Goal: Check status: Check status

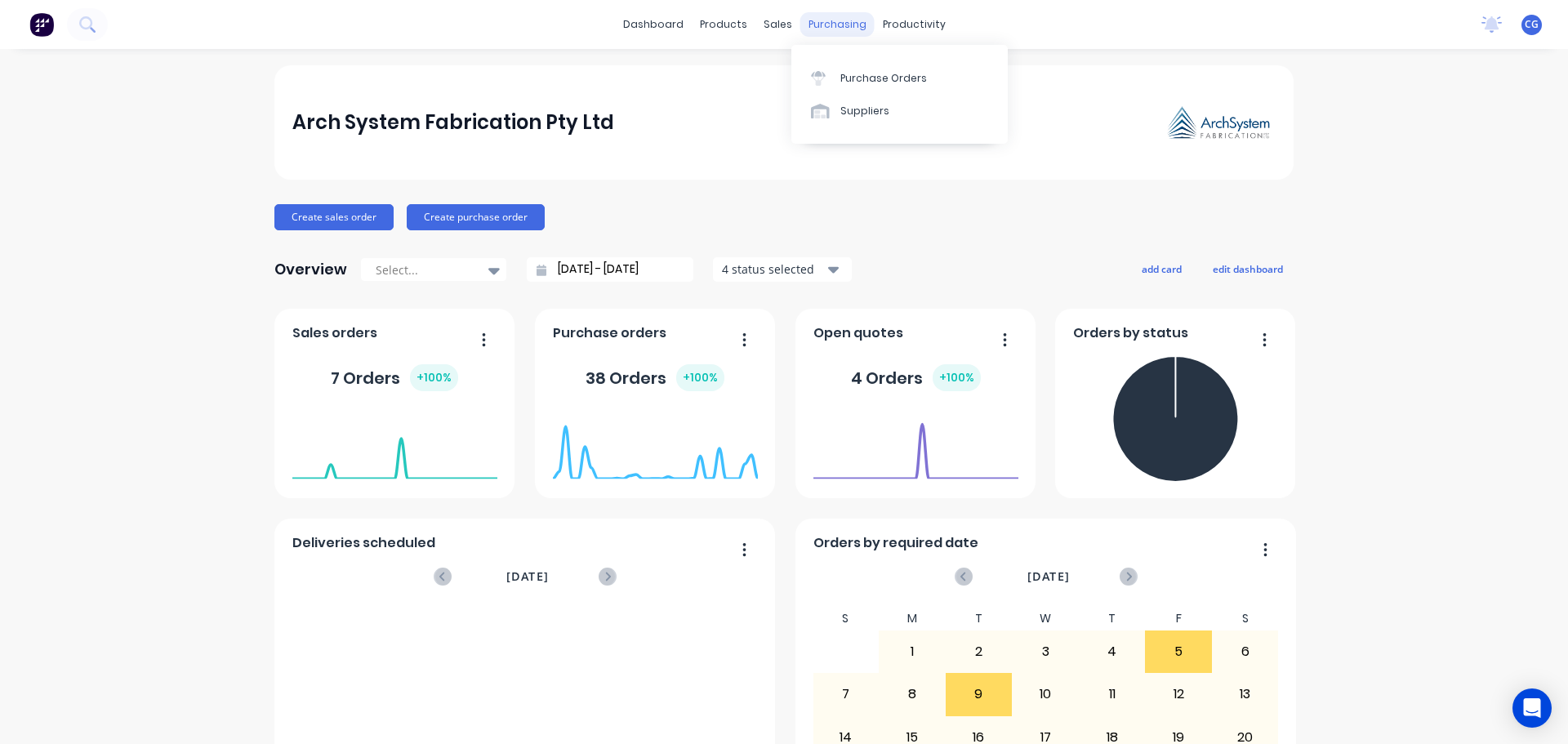
click at [823, 23] on div "purchasing" at bounding box center [837, 24] width 74 height 24
click at [871, 82] on div "Purchase Orders" at bounding box center [884, 79] width 87 height 14
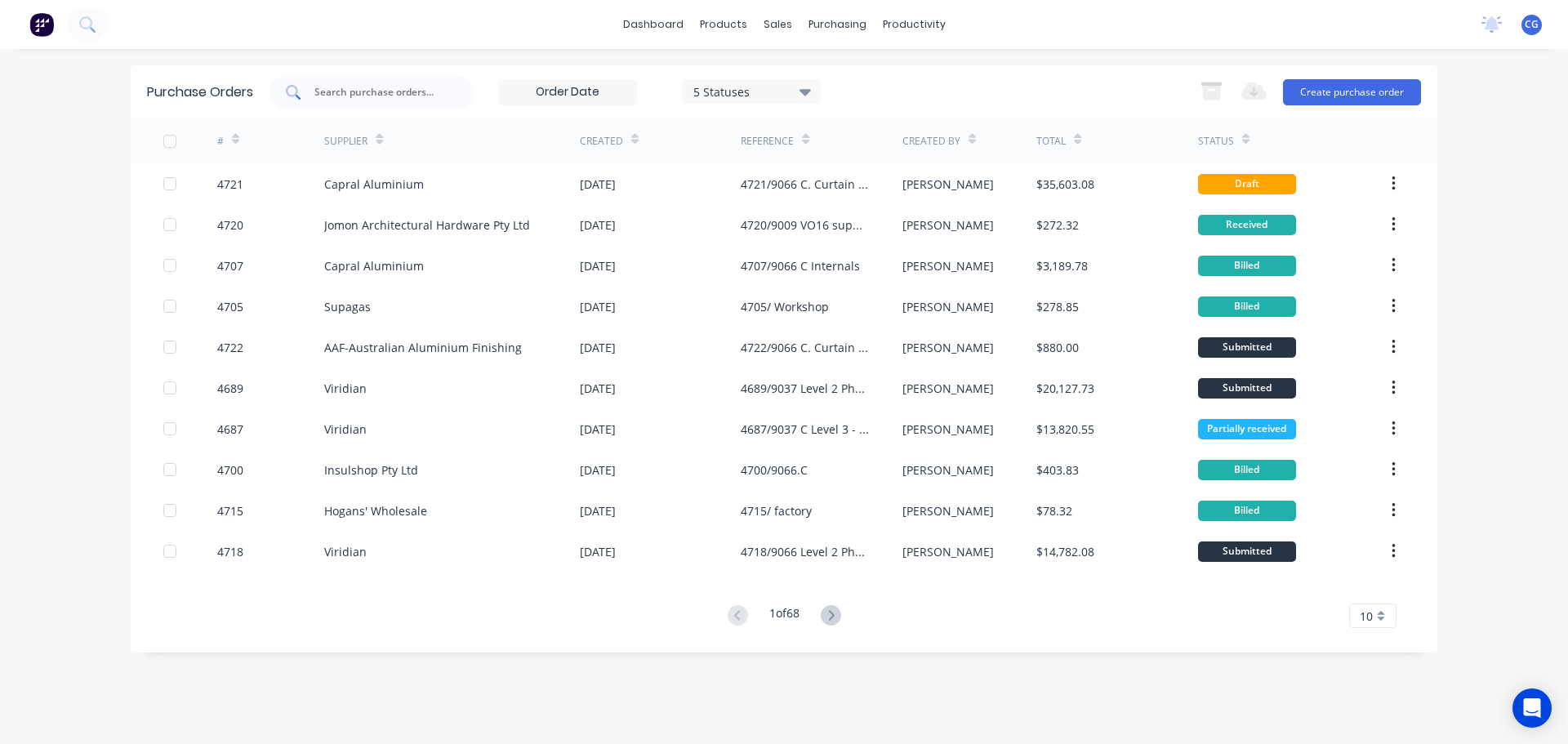
click at [373, 94] on input "text" at bounding box center [381, 92] width 136 height 16
type input "9066"
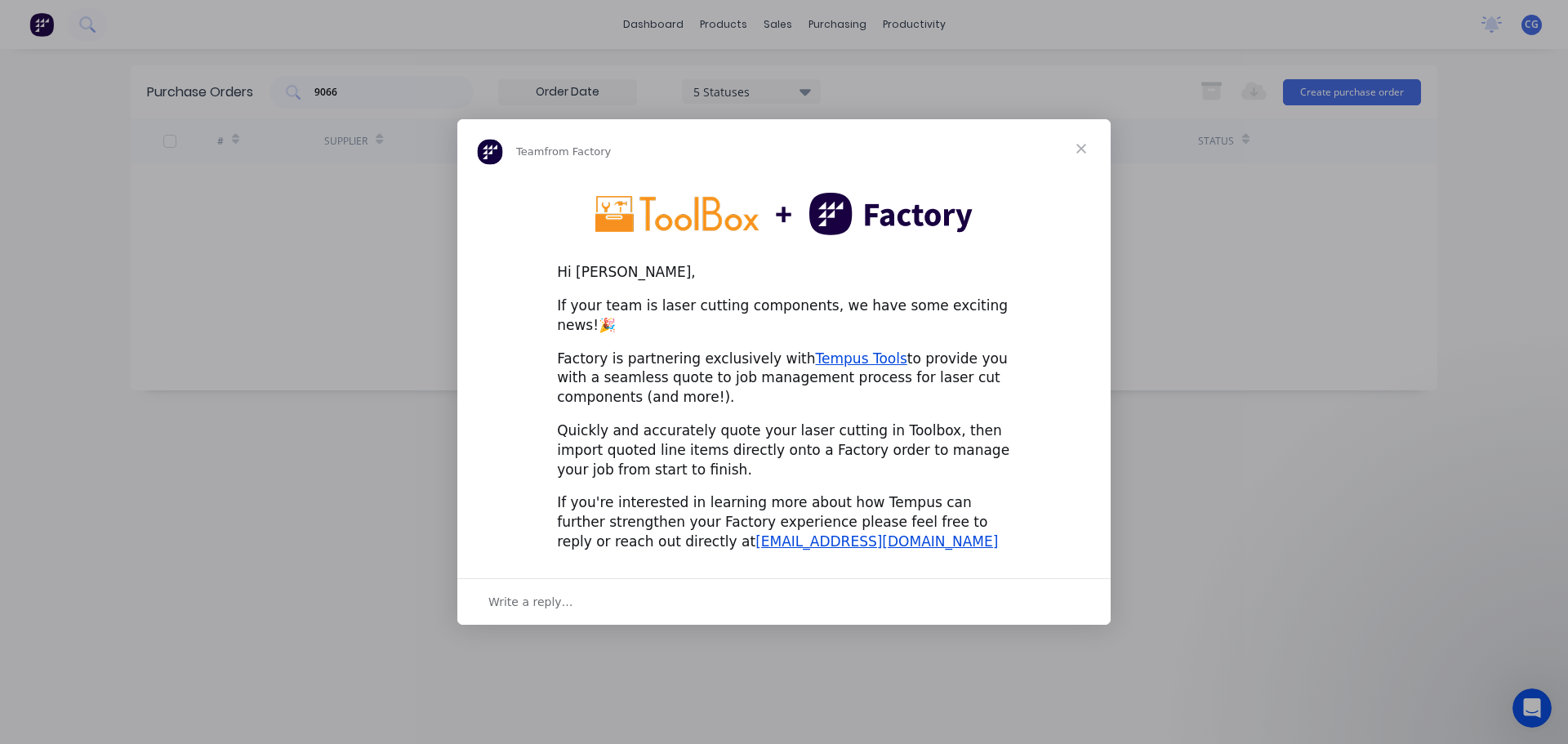
click at [1085, 154] on span "Close" at bounding box center [1081, 148] width 59 height 59
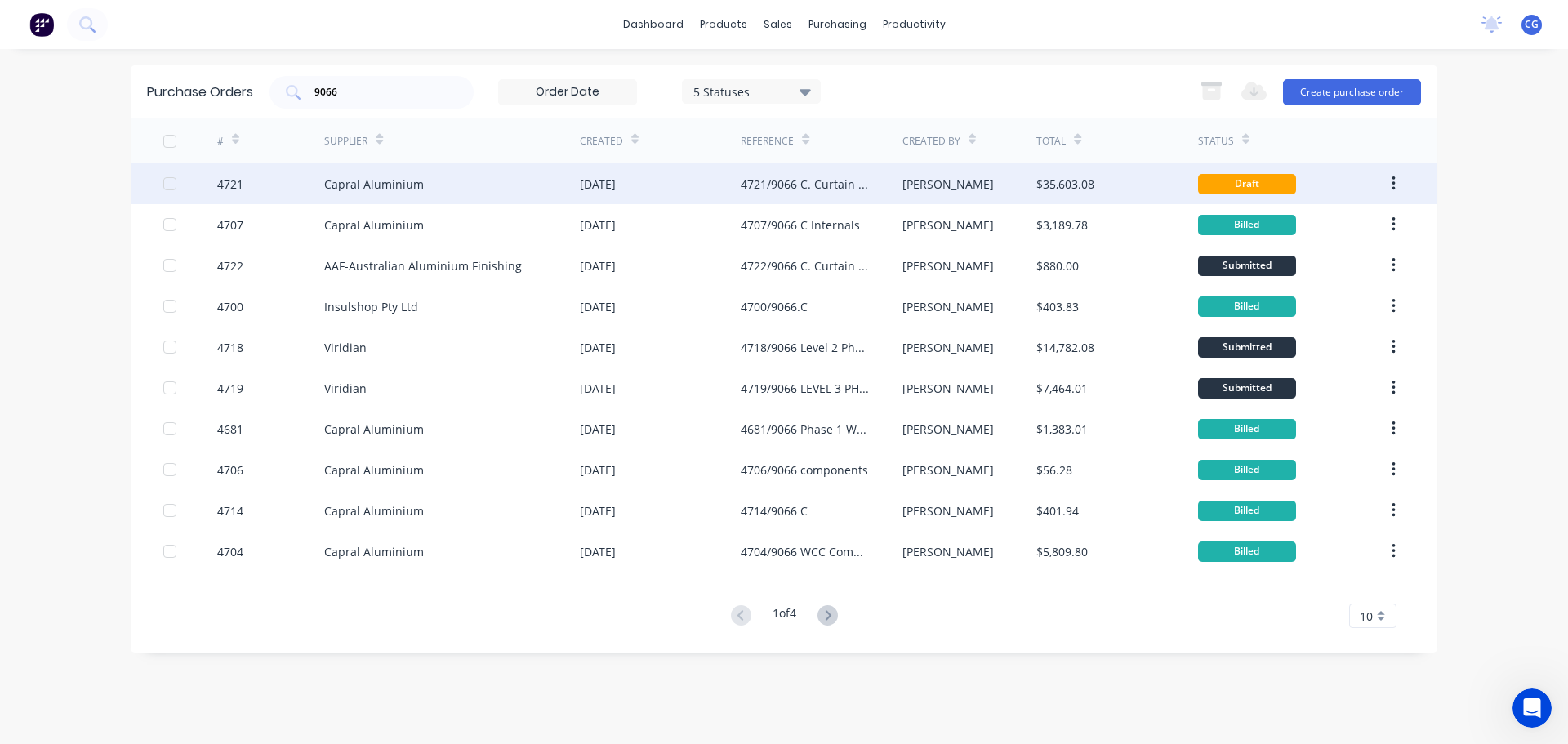
click at [395, 187] on div "Capral Aluminium" at bounding box center [374, 184] width 99 height 17
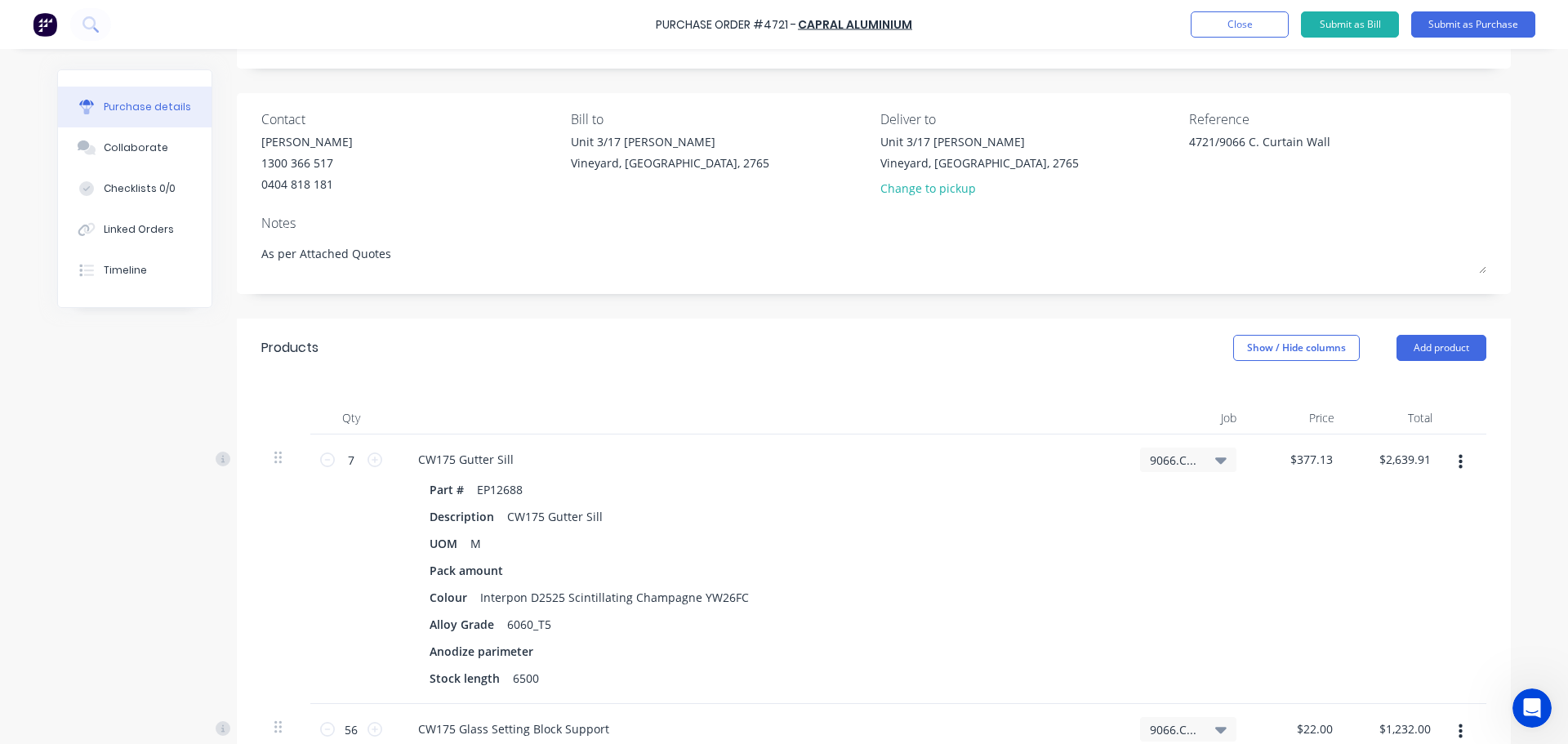
scroll to position [245, 0]
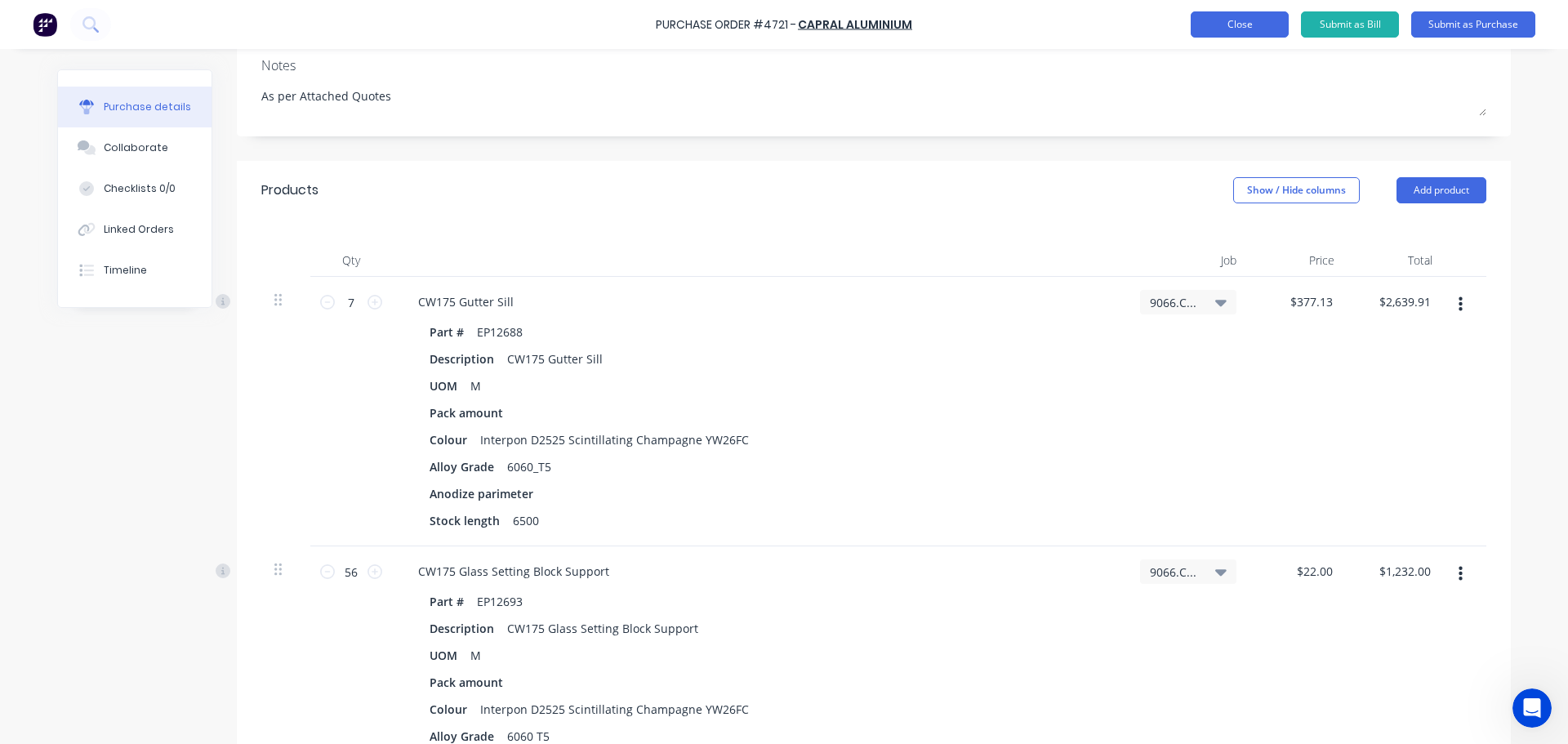
click at [1238, 29] on button "Close" at bounding box center [1240, 24] width 98 height 26
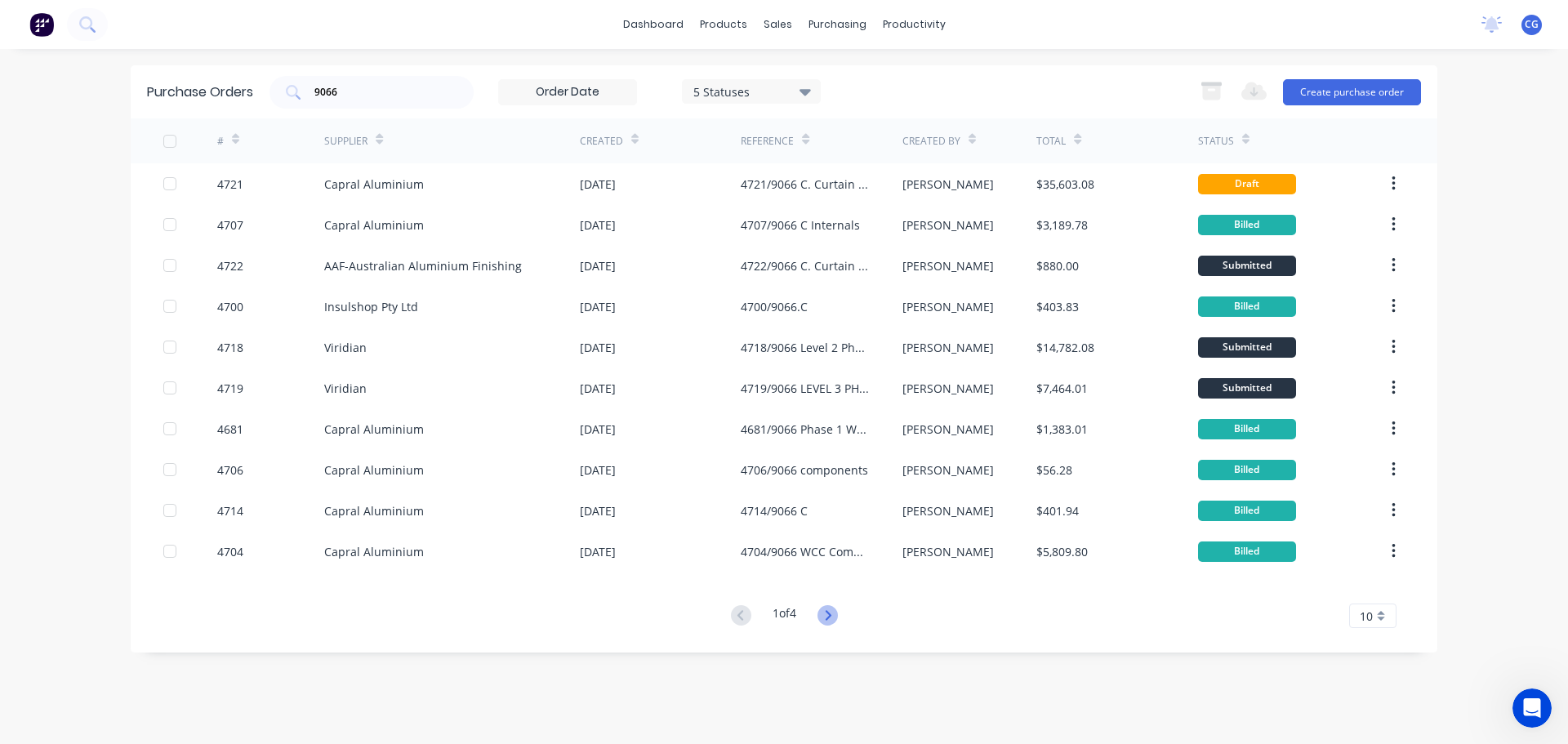
click at [832, 619] on icon at bounding box center [827, 615] width 21 height 21
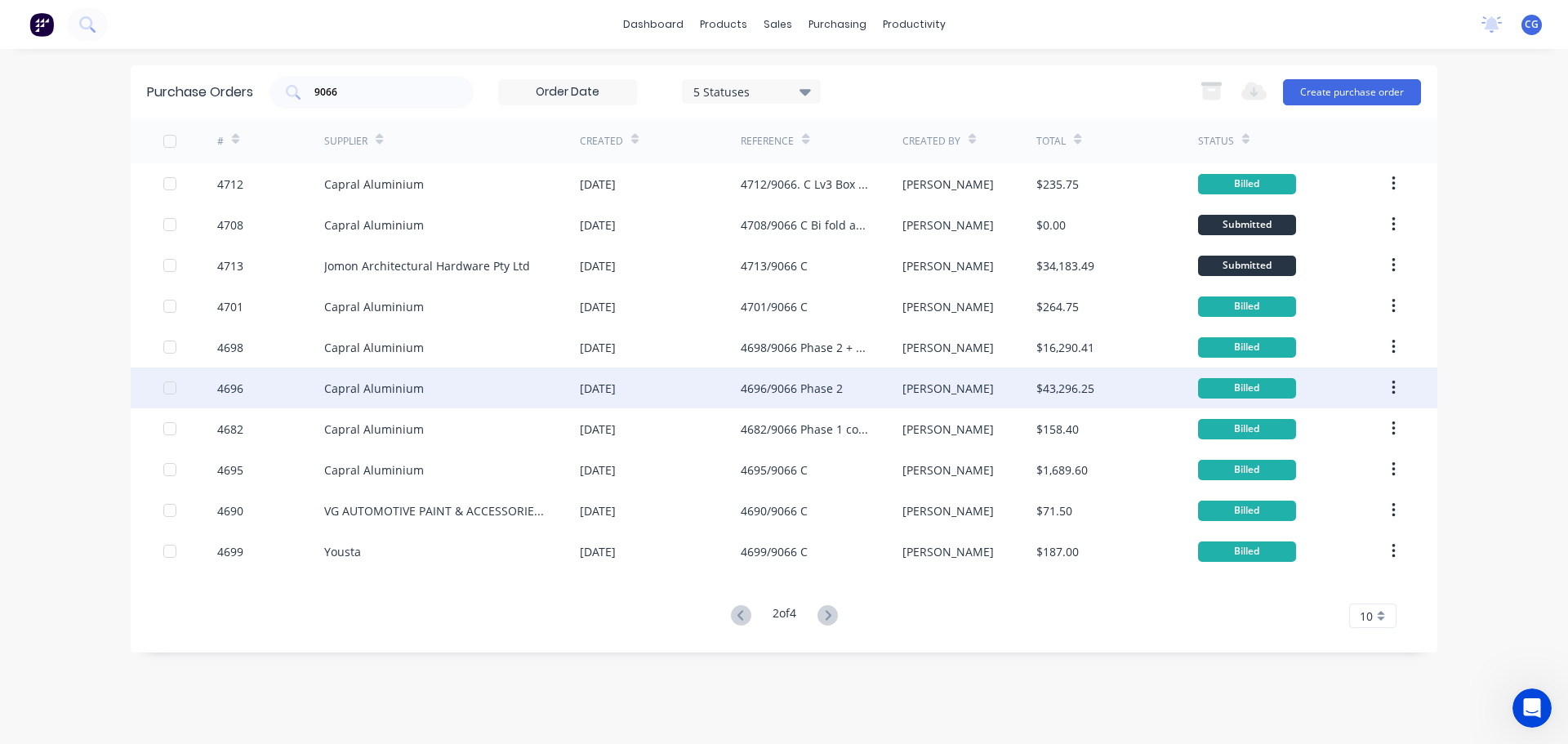
click at [383, 386] on div "Capral Aluminium" at bounding box center [374, 388] width 99 height 17
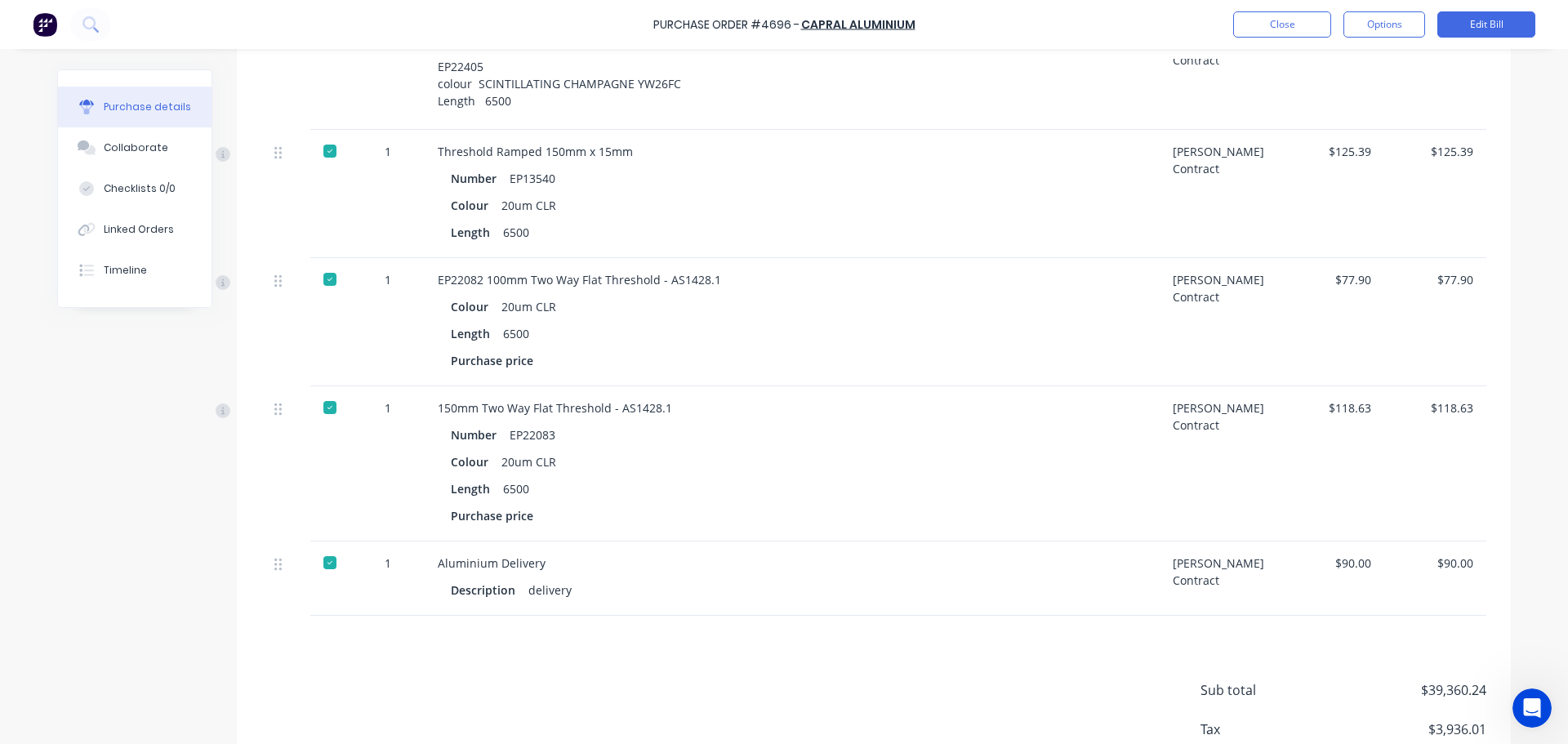
scroll to position [8364, 0]
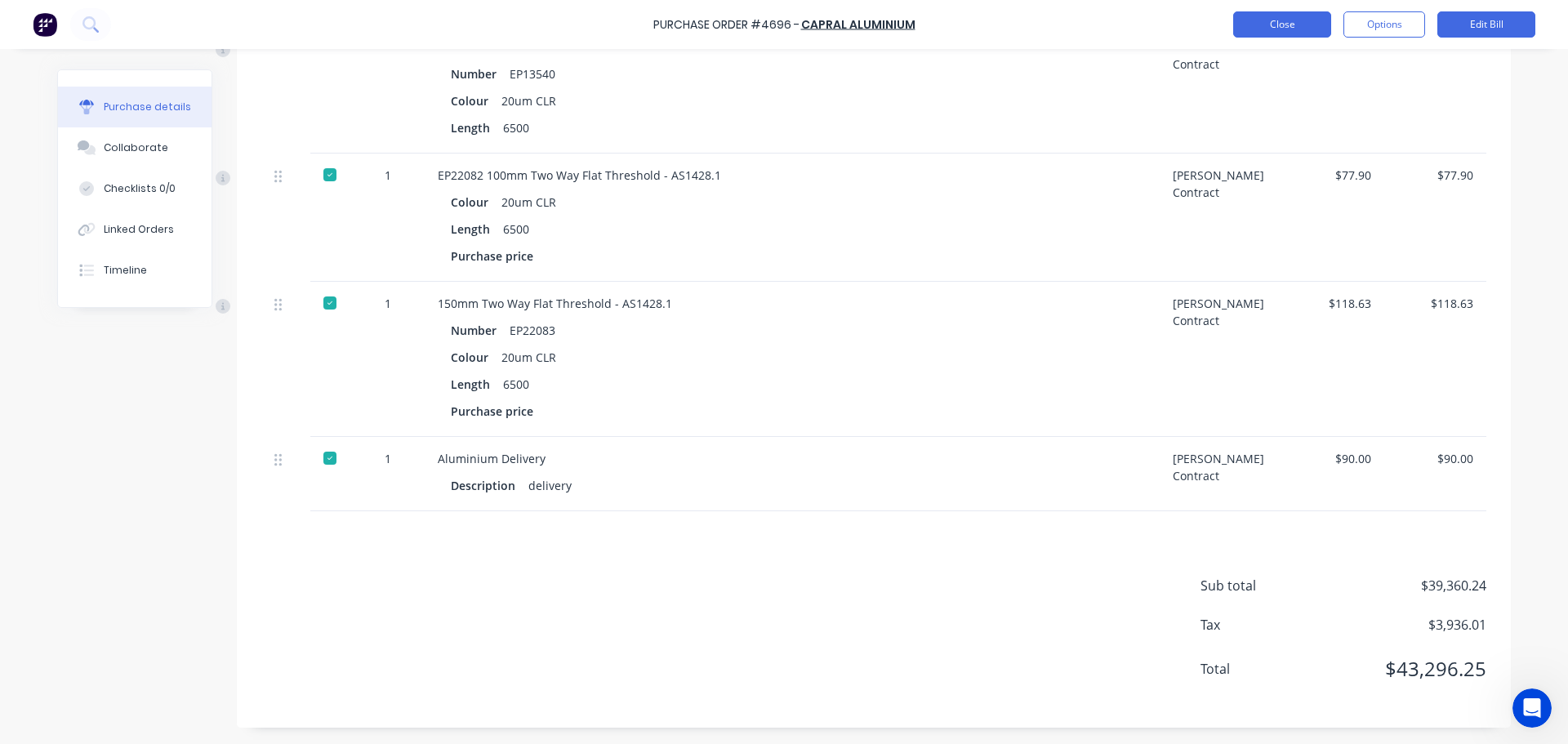
click at [1261, 36] on button "Close" at bounding box center [1282, 24] width 98 height 26
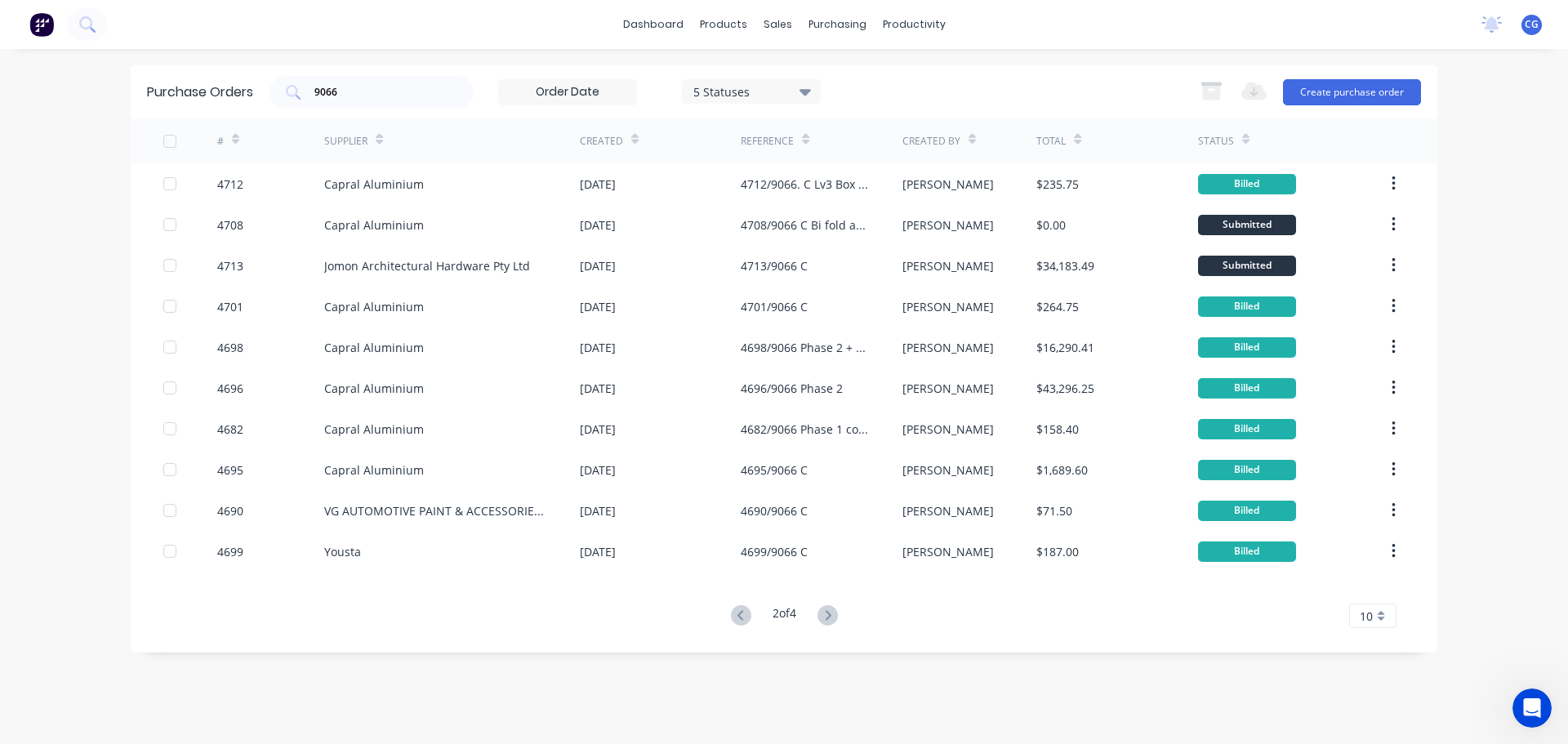
click at [833, 617] on g at bounding box center [827, 615] width 21 height 21
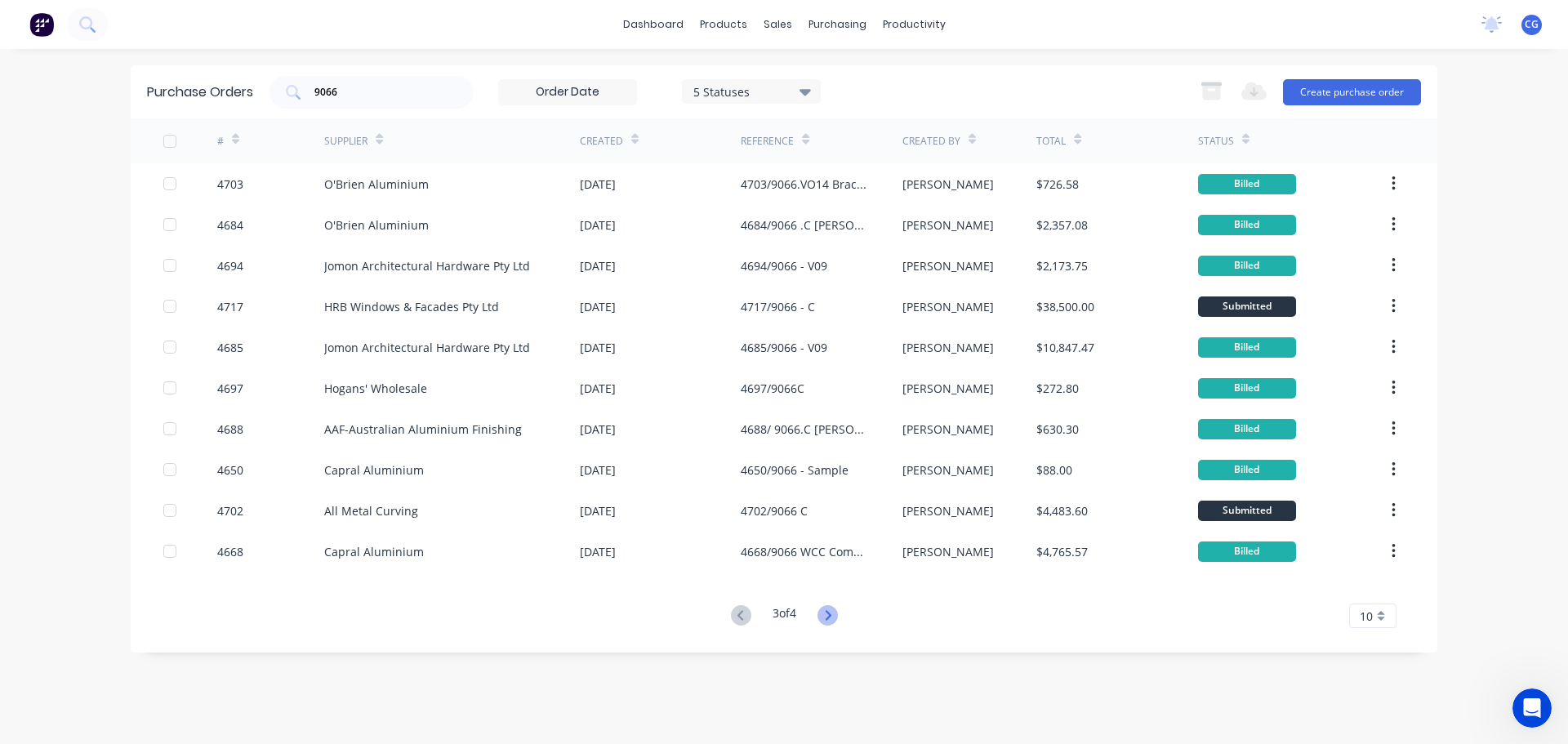
click at [831, 617] on icon at bounding box center [827, 615] width 5 height 10
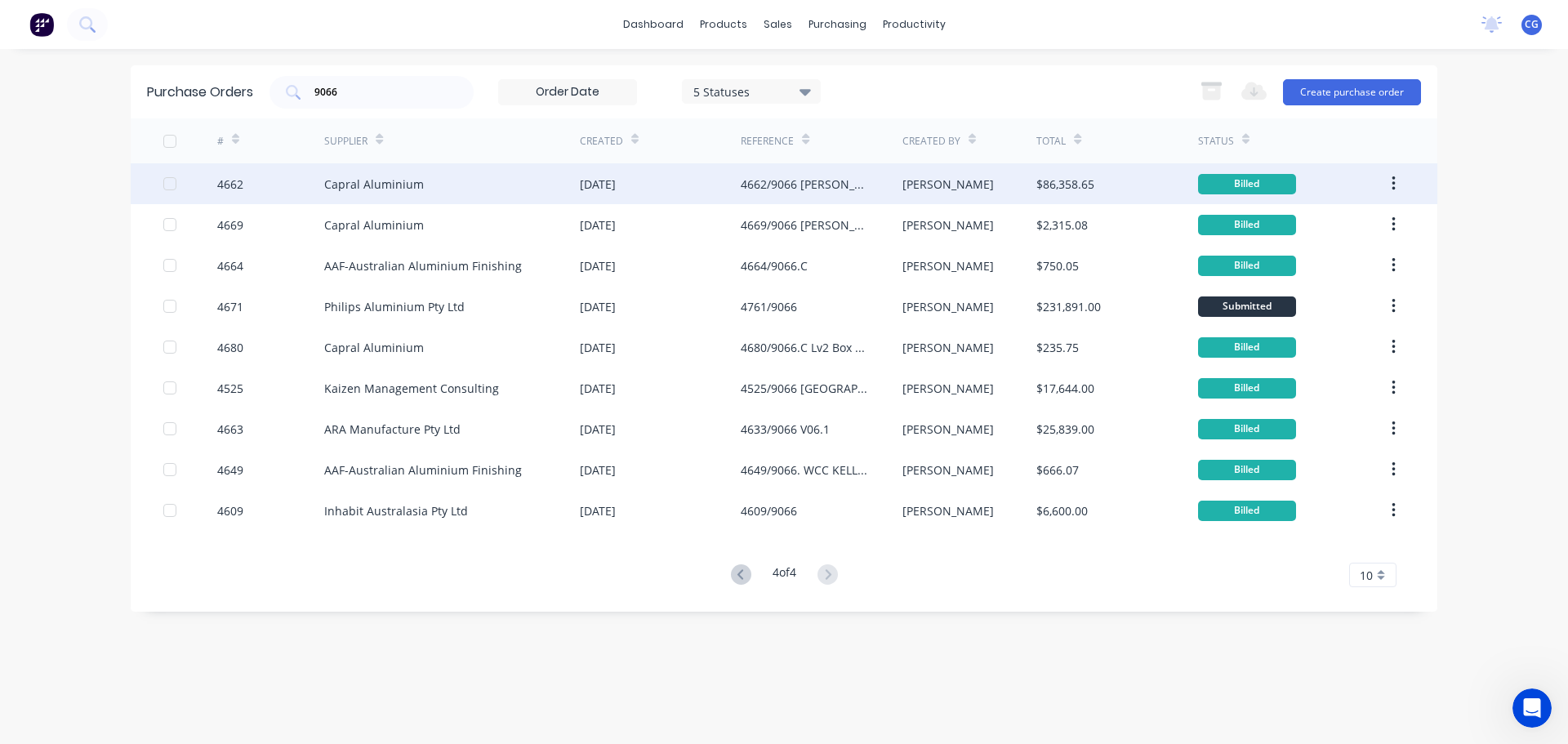
click at [790, 180] on div "4662/9066 [PERSON_NAME].C" at bounding box center [805, 184] width 128 height 17
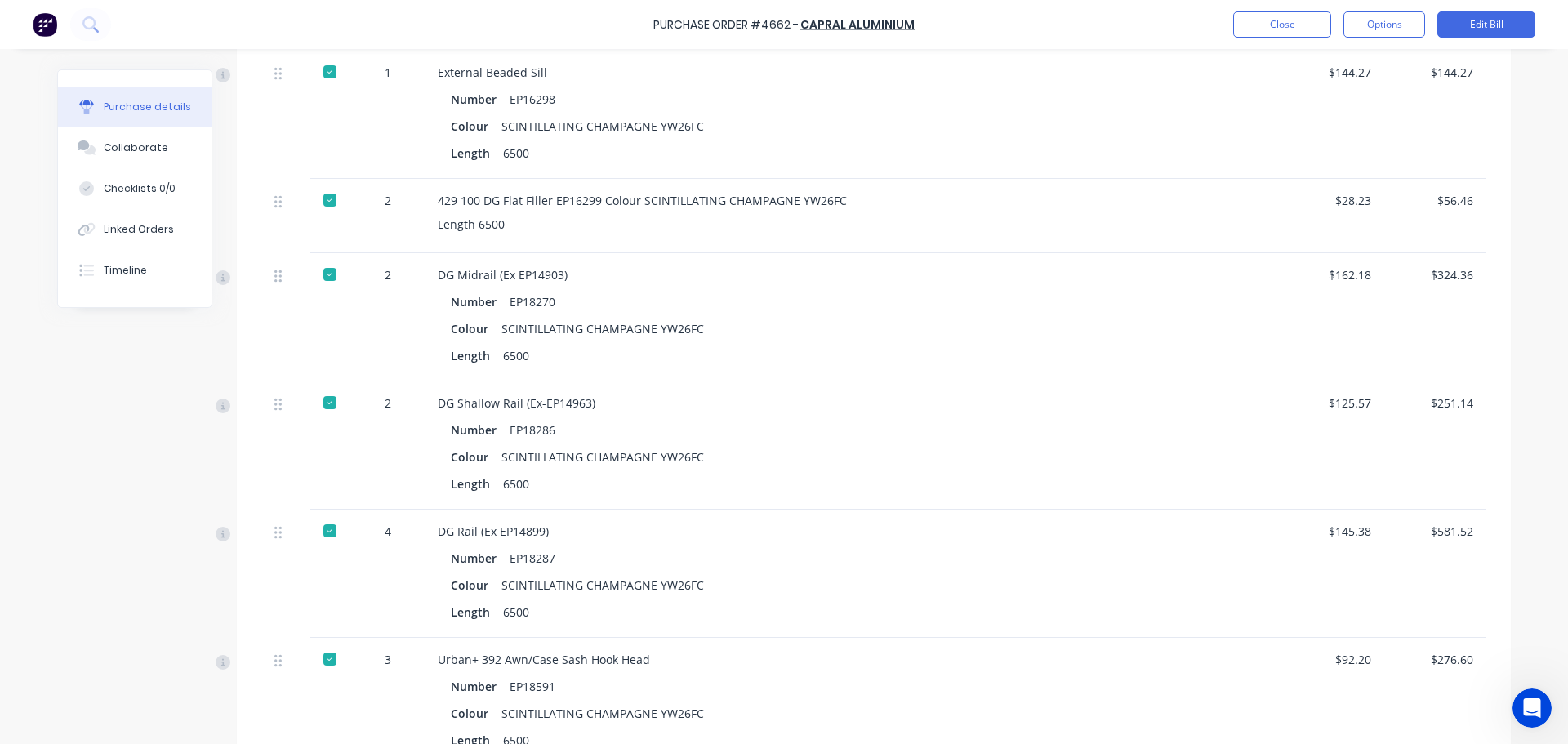
scroll to position [3511, 0]
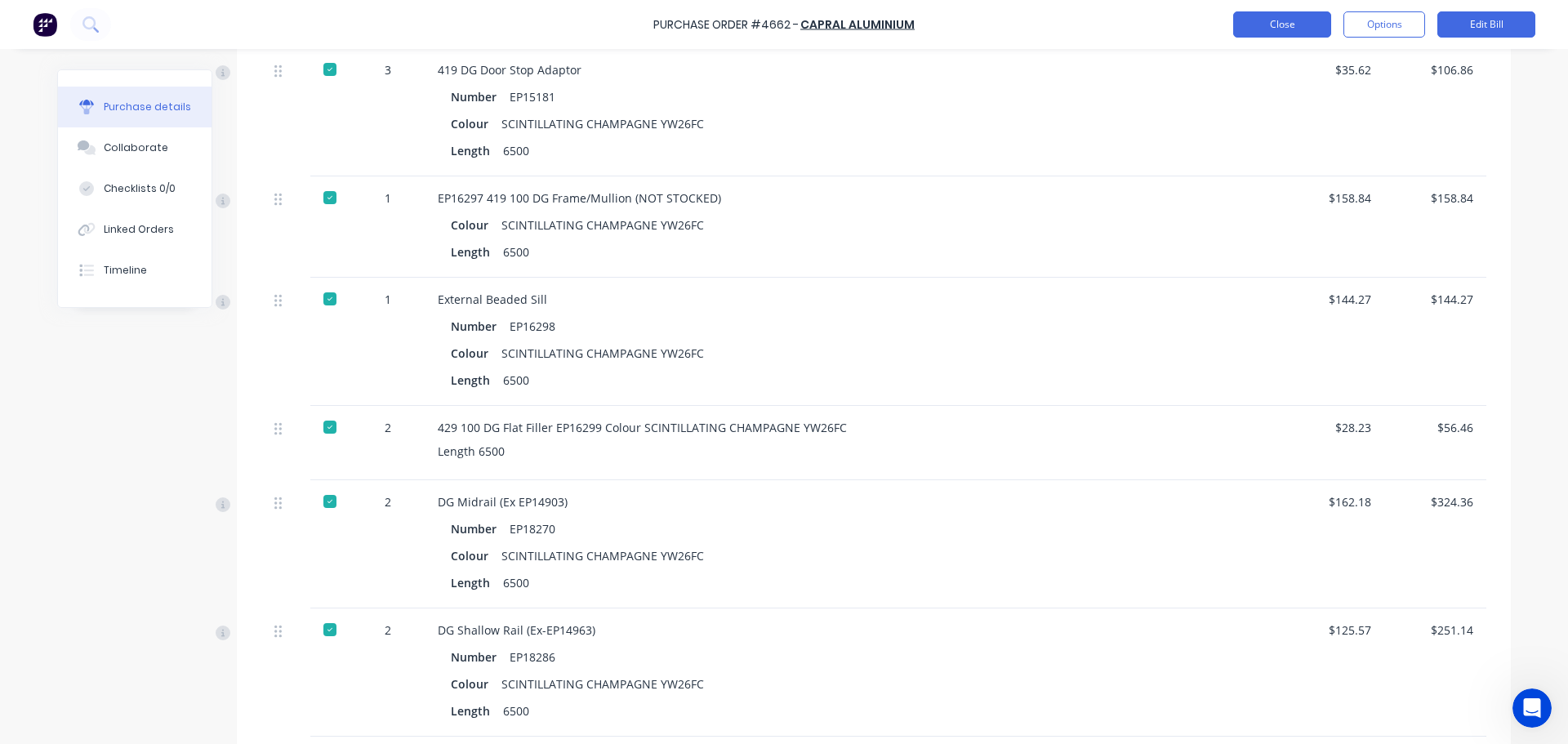
click at [1300, 25] on button "Close" at bounding box center [1282, 24] width 98 height 26
